Goal: Task Accomplishment & Management: Manage account settings

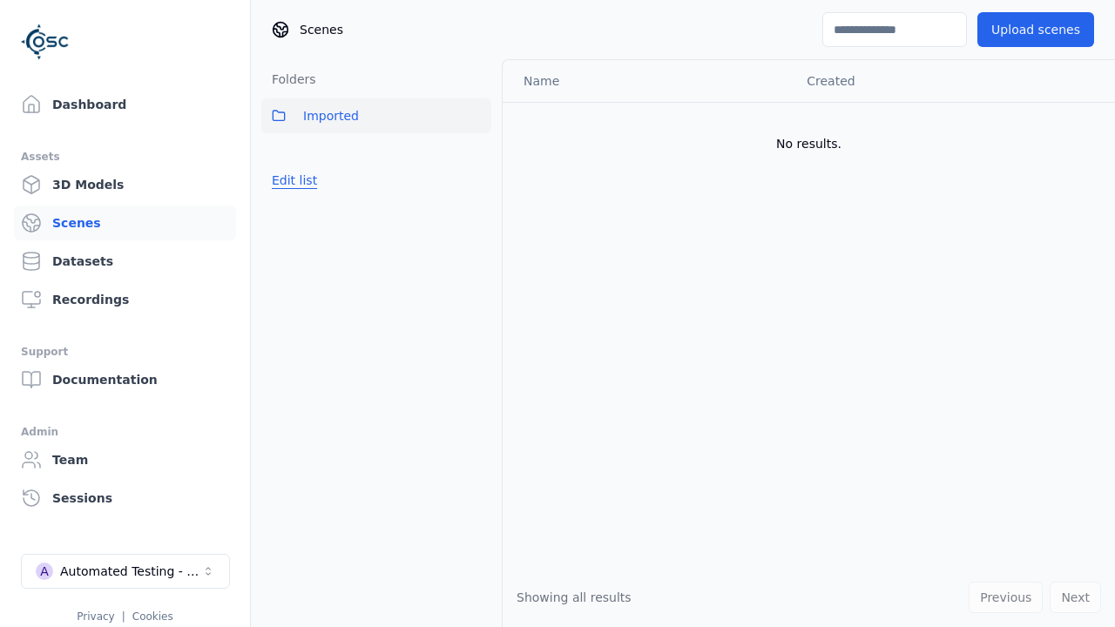
click at [291, 180] on button "Edit list" at bounding box center [294, 180] width 66 height 31
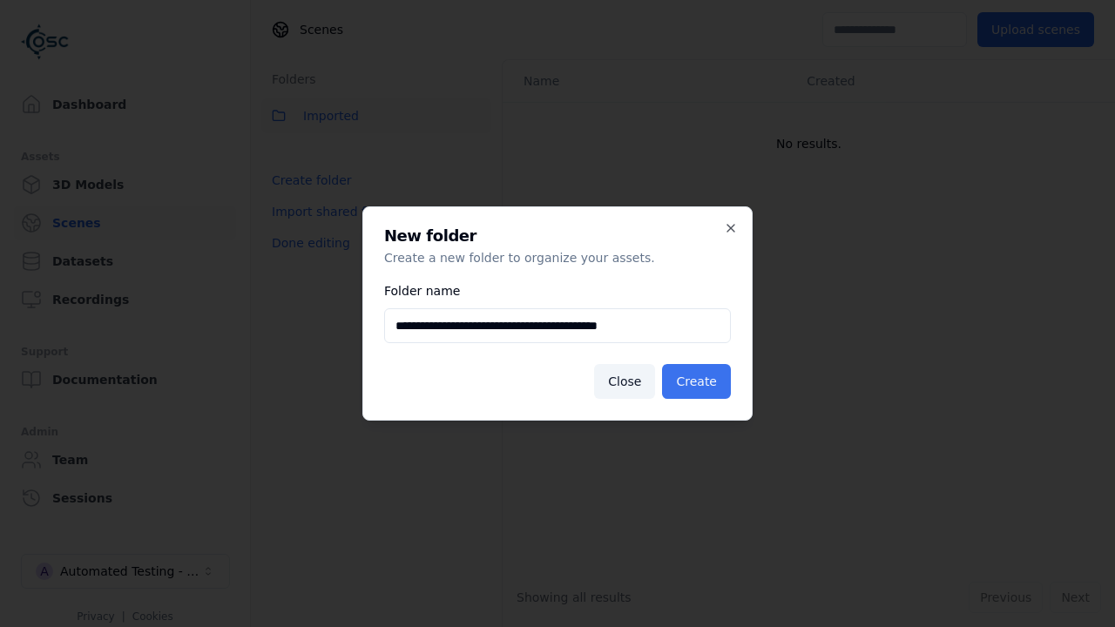
type input "**********"
click at [700, 382] on button "Create" at bounding box center [696, 381] width 69 height 35
click at [306, 259] on button "Done editing" at bounding box center [310, 242] width 99 height 31
click at [291, 227] on button "Done editing" at bounding box center [310, 242] width 99 height 31
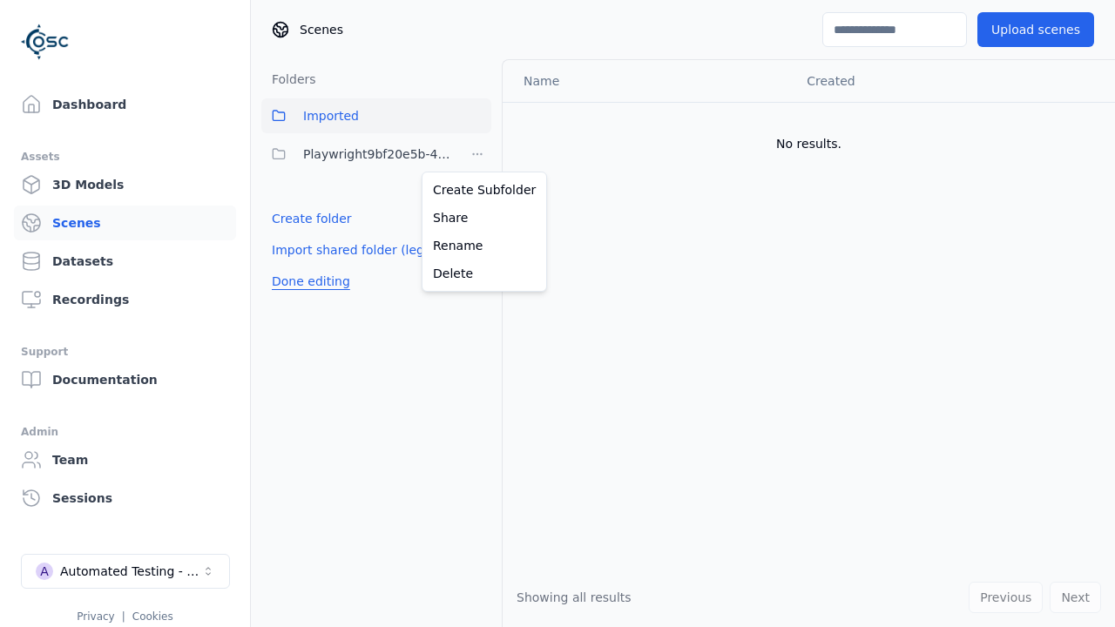
click at [477, 154] on html "Support Dashboard Assets 3D Models Scenes Datasets Recordings Support Documenta…" at bounding box center [557, 313] width 1115 height 627
click at [477, 246] on div "Rename" at bounding box center [484, 246] width 117 height 28
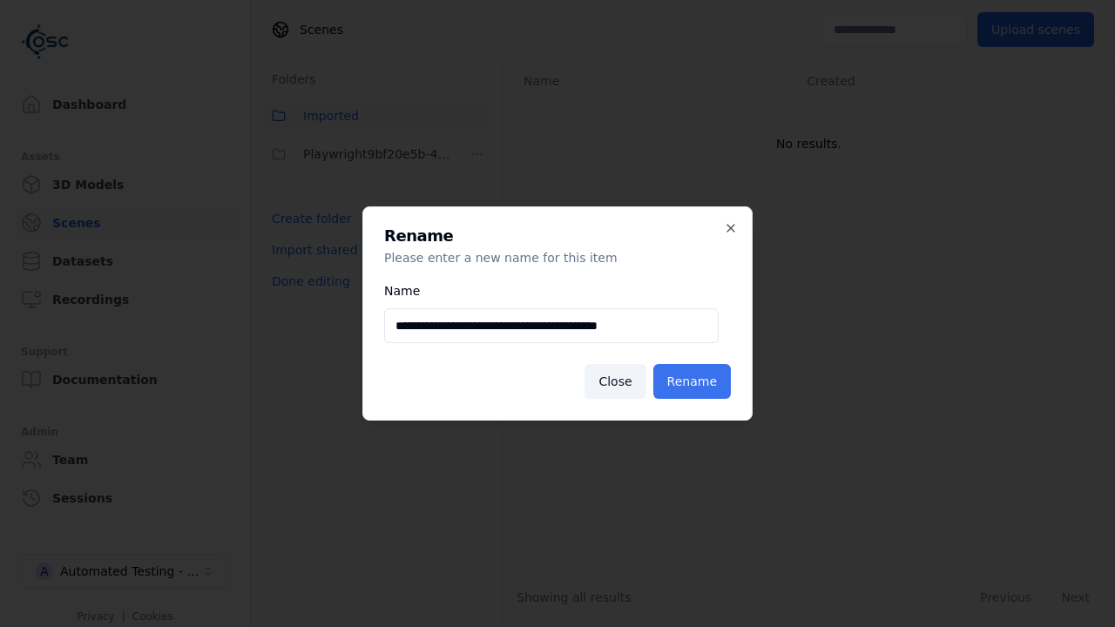
click at [552, 326] on input "**********" at bounding box center [551, 325] width 335 height 35
type input "**********"
click at [695, 382] on button "Rename" at bounding box center [692, 381] width 78 height 35
click at [306, 281] on button "Done editing" at bounding box center [310, 281] width 99 height 31
click at [291, 266] on button "Done editing" at bounding box center [310, 281] width 99 height 31
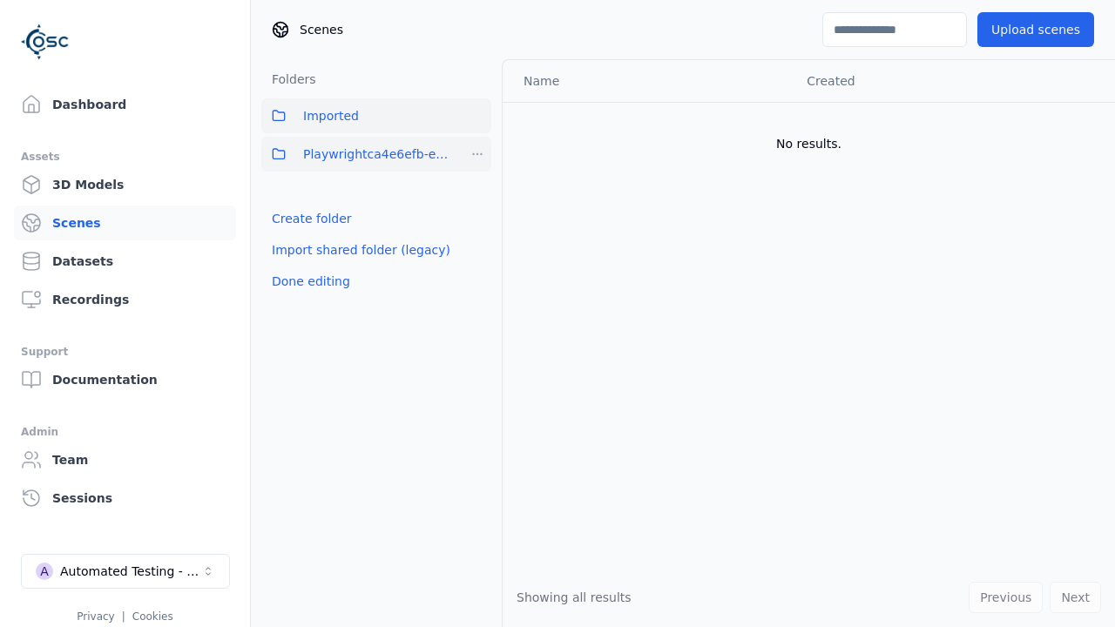
click at [477, 154] on html "Support Dashboard Assets 3D Models Scenes Datasets Recordings Support Documenta…" at bounding box center [557, 313] width 1115 height 627
click at [477, 274] on div "Delete" at bounding box center [484, 274] width 117 height 28
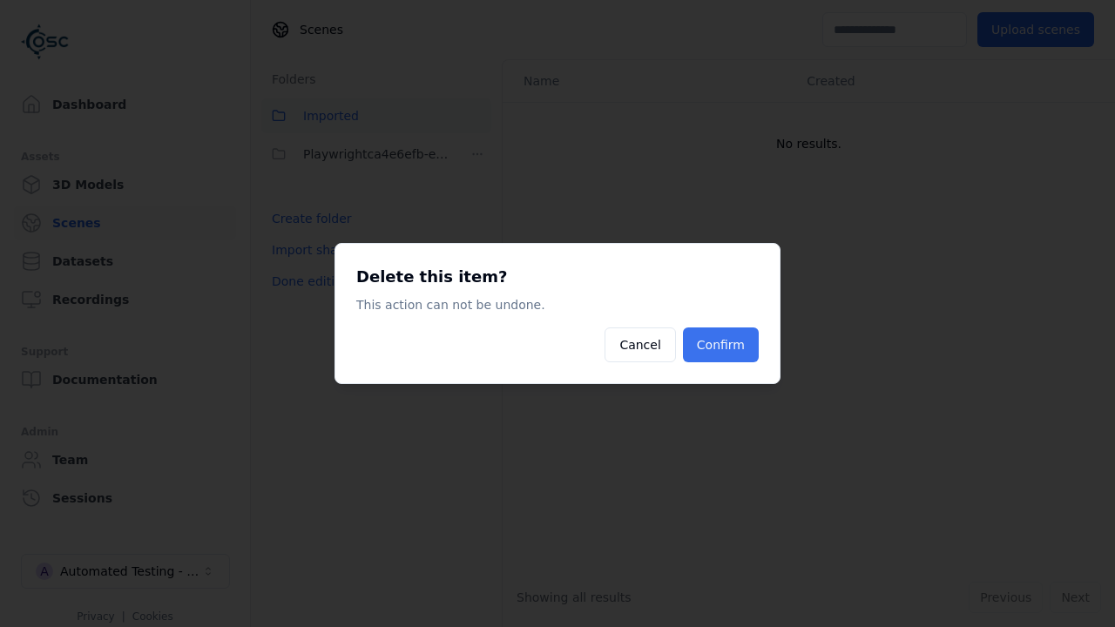
click at [723, 345] on button "Confirm" at bounding box center [721, 345] width 76 height 35
click at [306, 266] on button "Done editing" at bounding box center [310, 281] width 99 height 31
